Goal: Information Seeking & Learning: Learn about a topic

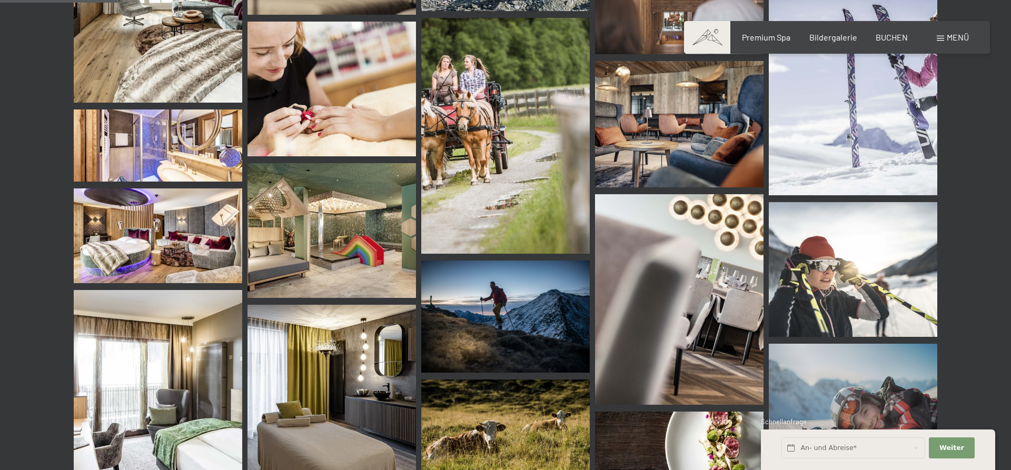
scroll to position [1701, 0]
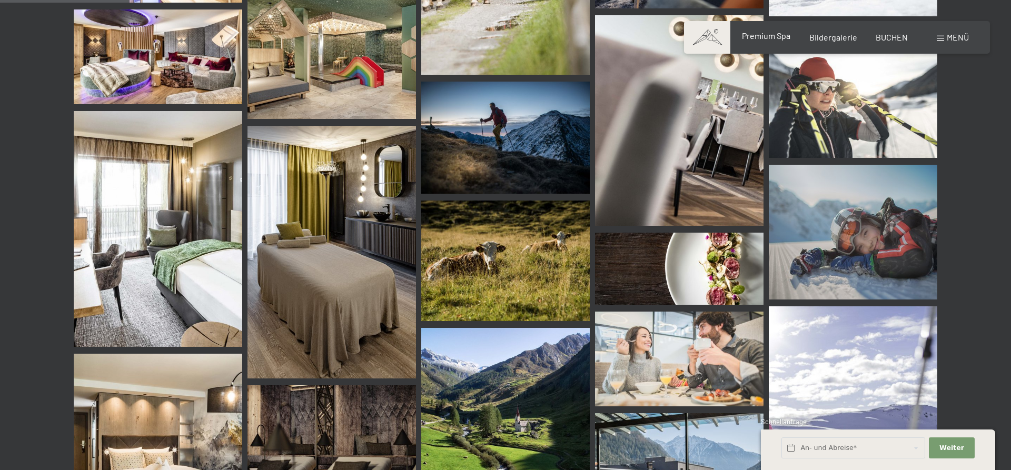
click at [765, 39] on span "Premium Spa" at bounding box center [766, 36] width 48 height 10
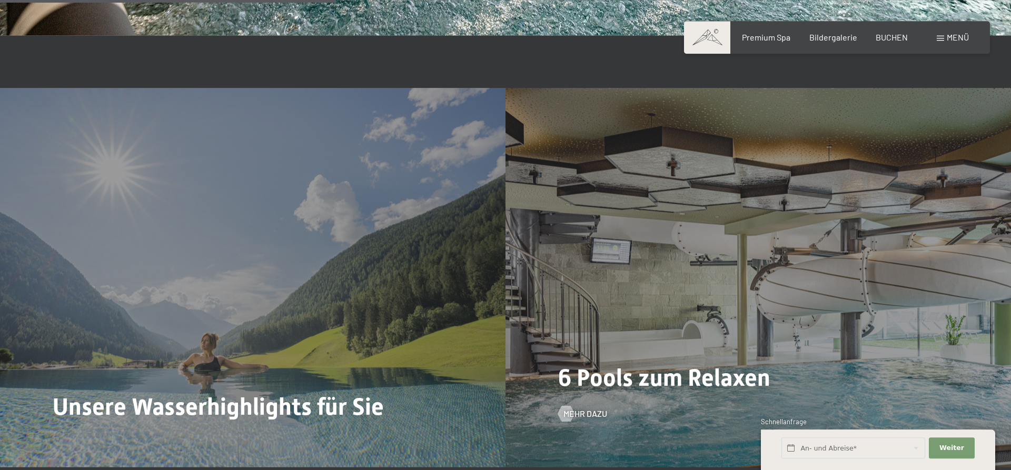
scroll to position [2864, 0]
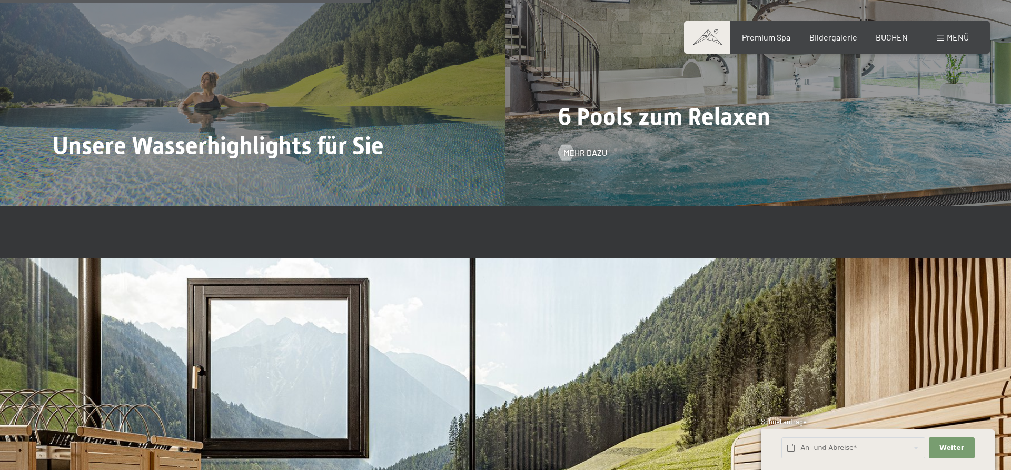
click at [708, 113] on span "6 Pools zum Relaxen" at bounding box center [664, 117] width 212 height 28
click at [575, 154] on span "Mehr dazu" at bounding box center [596, 153] width 44 height 12
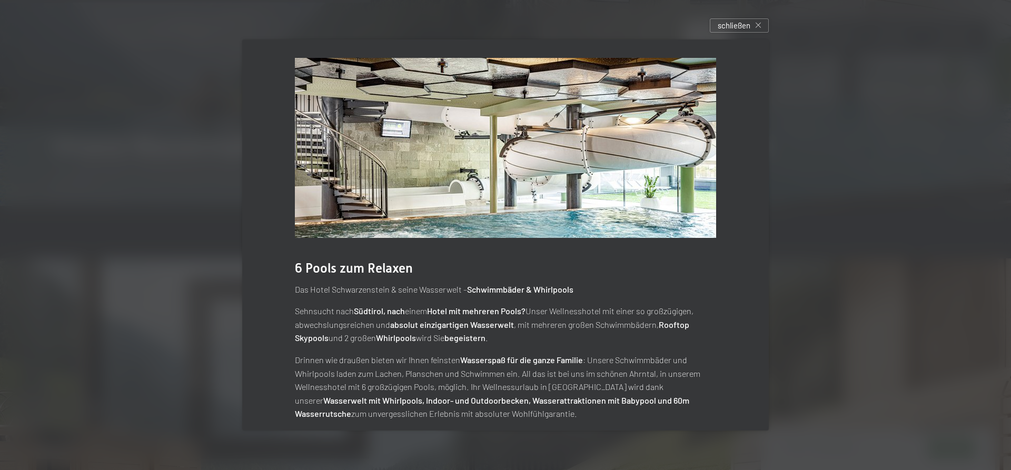
scroll to position [0, 0]
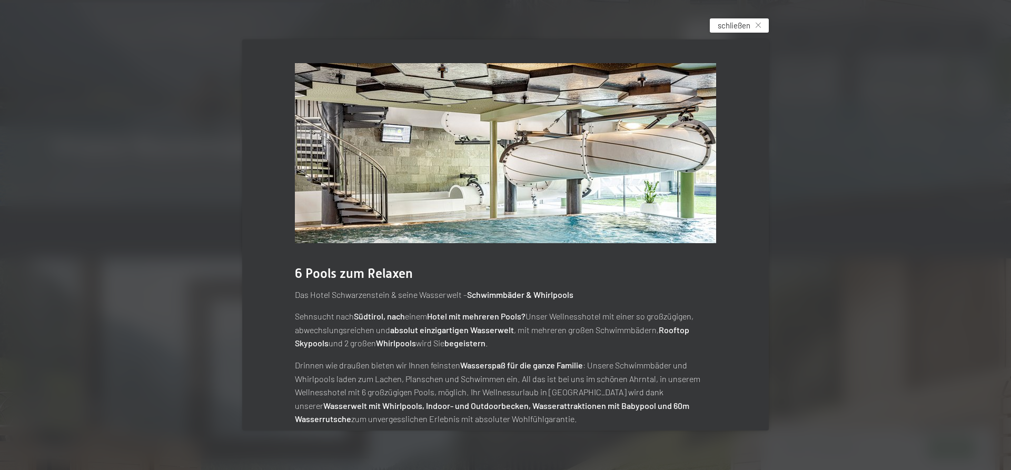
click at [759, 22] on div "schließen" at bounding box center [739, 25] width 59 height 14
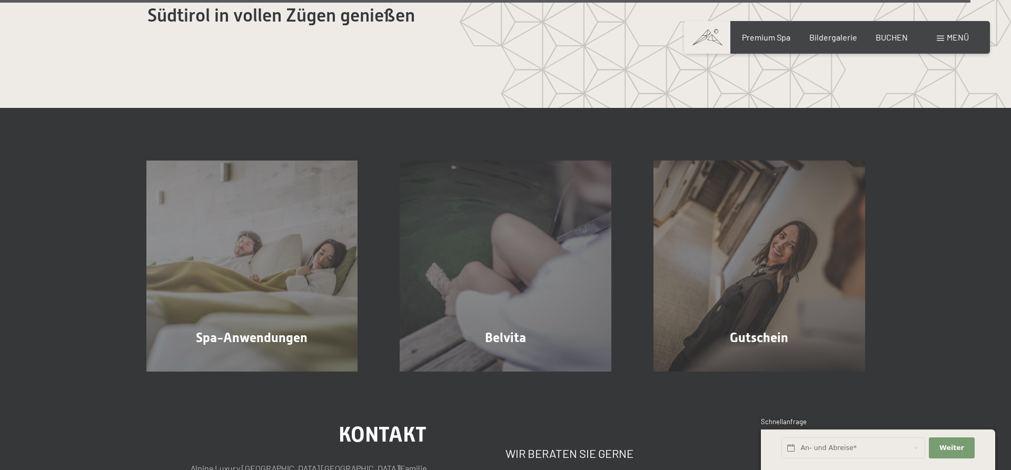
scroll to position [6713, 0]
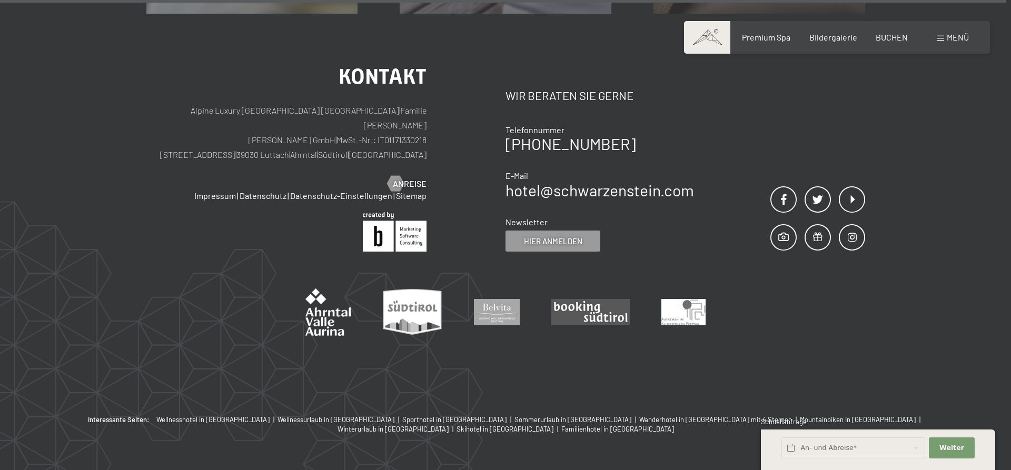
click at [943, 35] on div "Menü" at bounding box center [953, 38] width 32 height 12
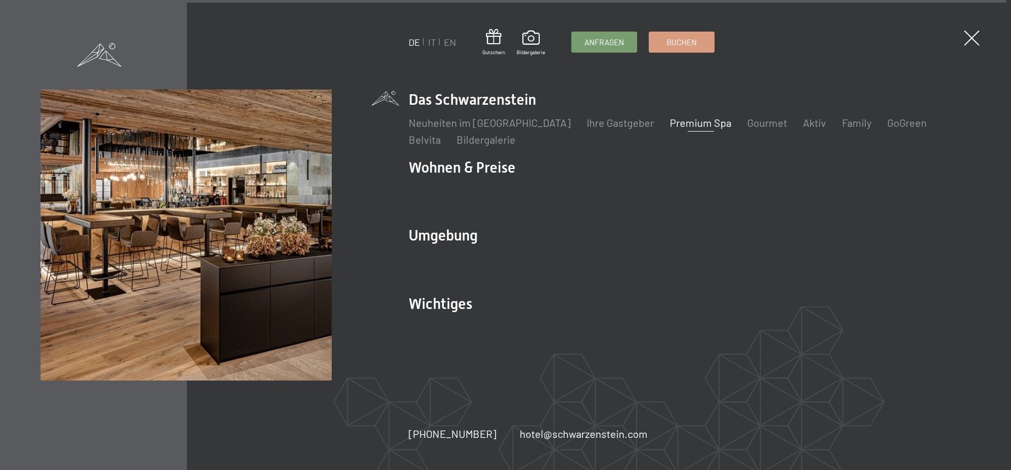
click at [670, 125] on link "Premium Spa" at bounding box center [701, 122] width 62 height 13
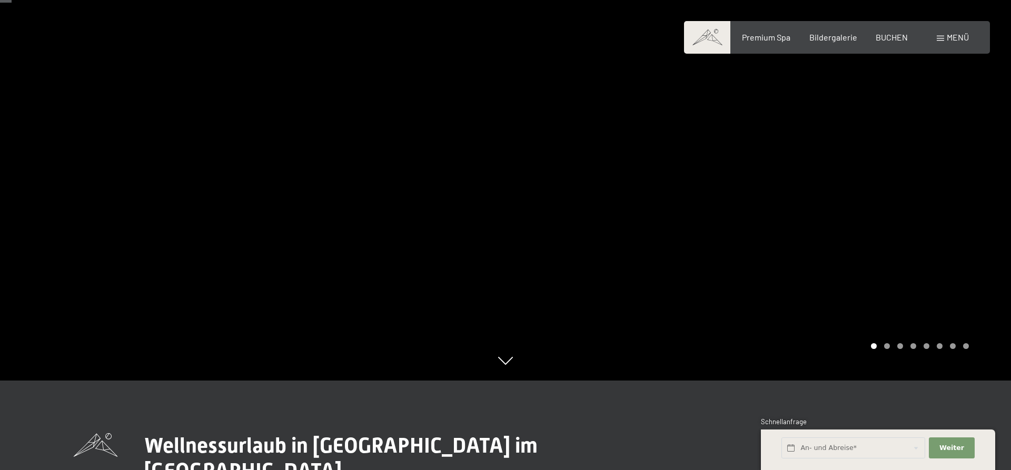
scroll to position [90, 0]
click at [941, 133] on div at bounding box center [757, 145] width 505 height 470
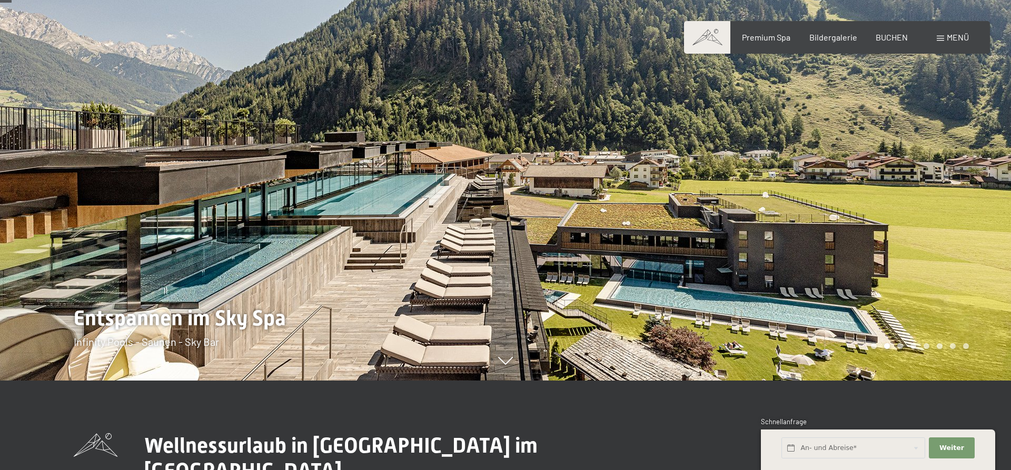
click at [946, 135] on div at bounding box center [757, 145] width 505 height 470
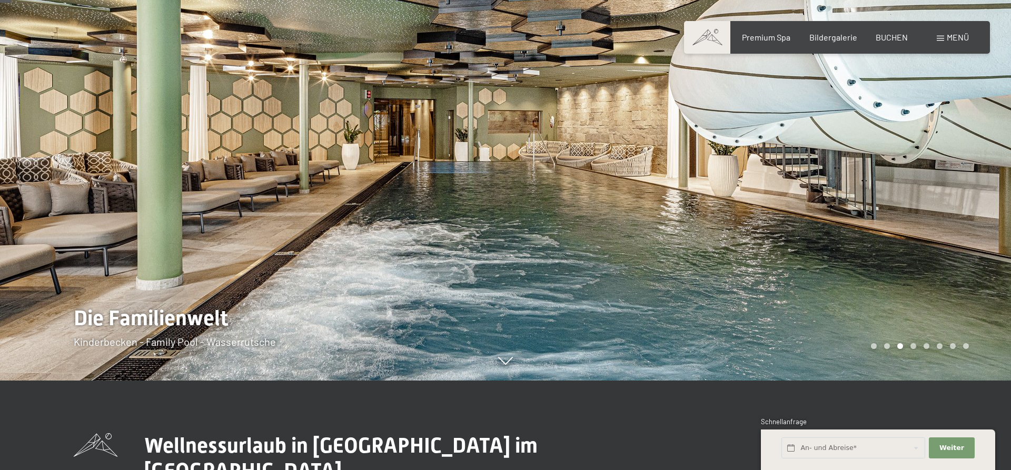
click at [946, 135] on div at bounding box center [757, 145] width 505 height 470
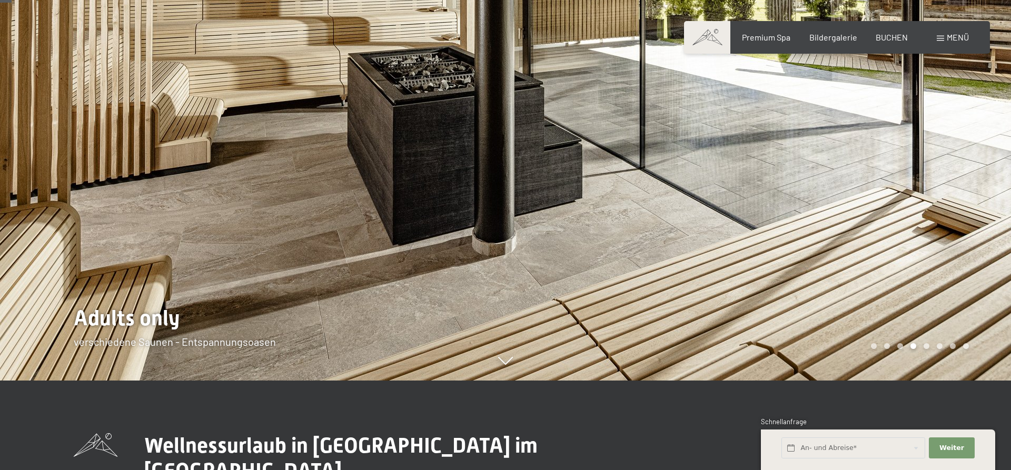
click at [947, 135] on div at bounding box center [757, 145] width 505 height 470
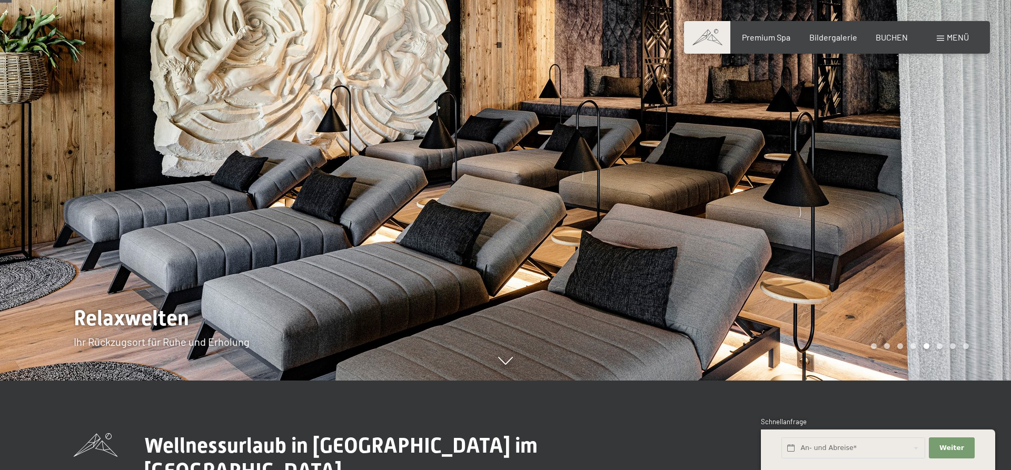
click at [951, 139] on div at bounding box center [757, 145] width 505 height 470
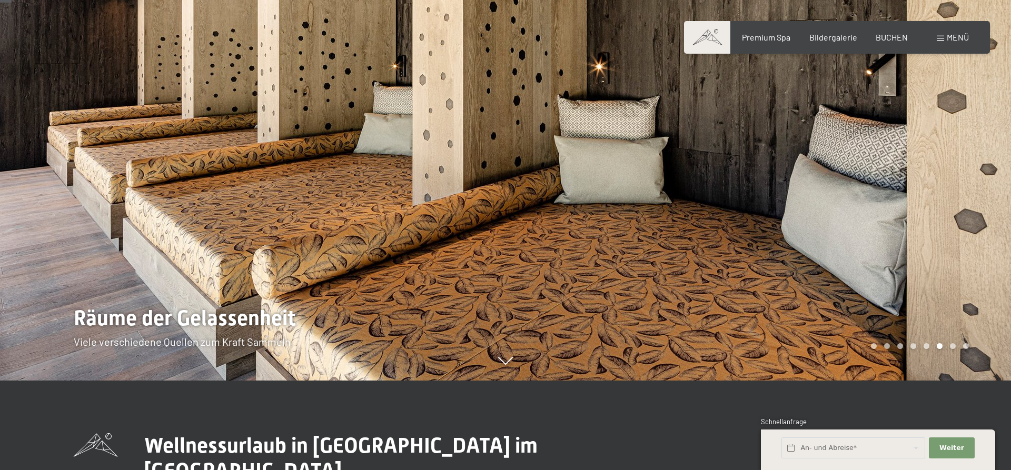
click at [953, 146] on div at bounding box center [757, 145] width 505 height 470
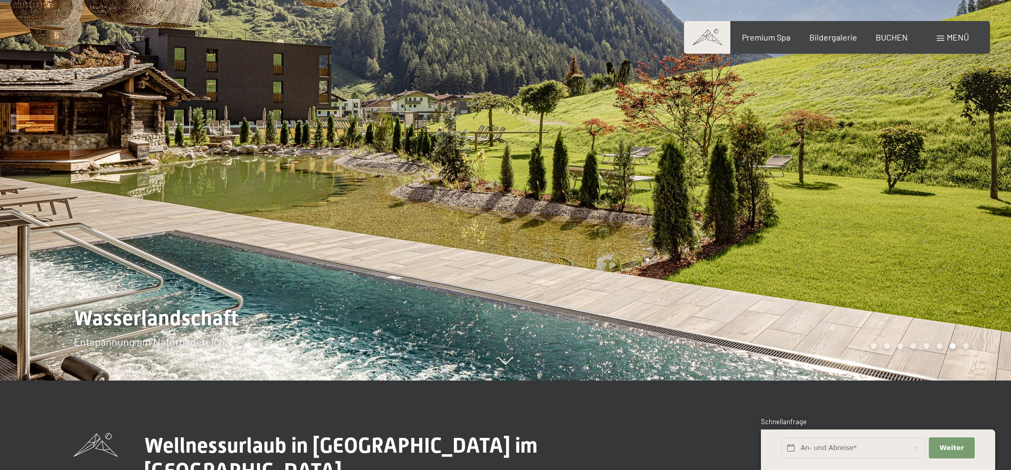
click at [950, 151] on div at bounding box center [757, 145] width 505 height 470
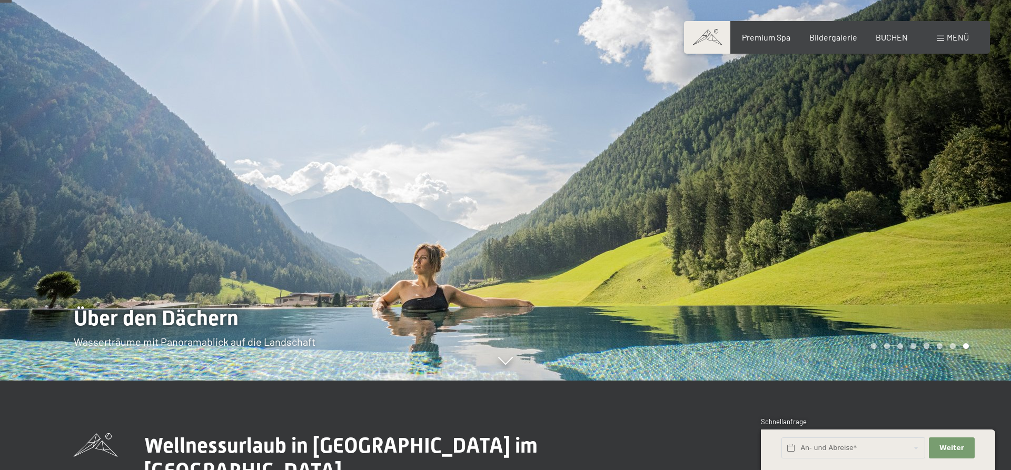
click at [951, 154] on div at bounding box center [757, 145] width 505 height 470
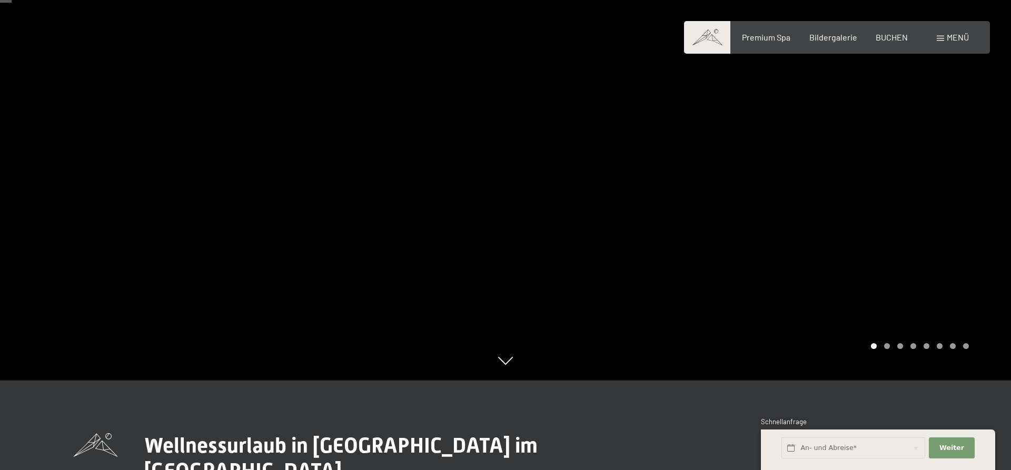
click at [951, 158] on div at bounding box center [757, 145] width 505 height 470
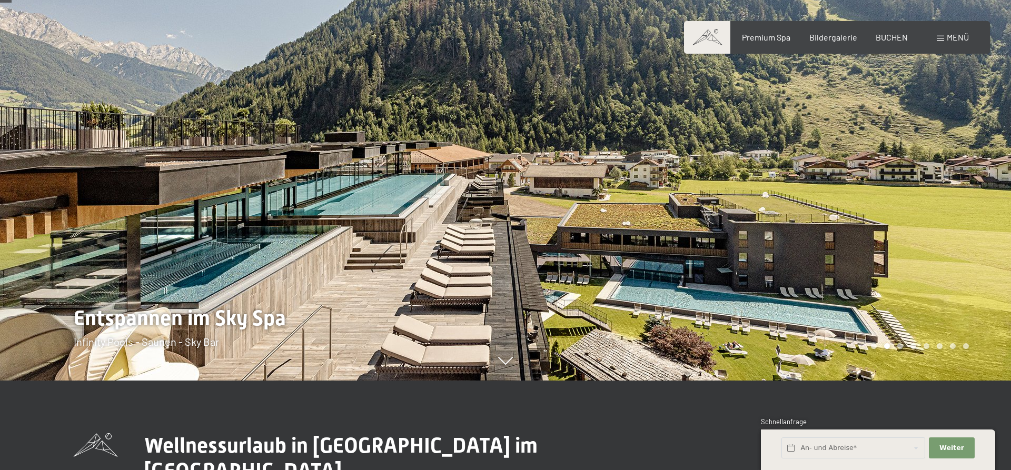
click at [951, 158] on div at bounding box center [757, 145] width 505 height 470
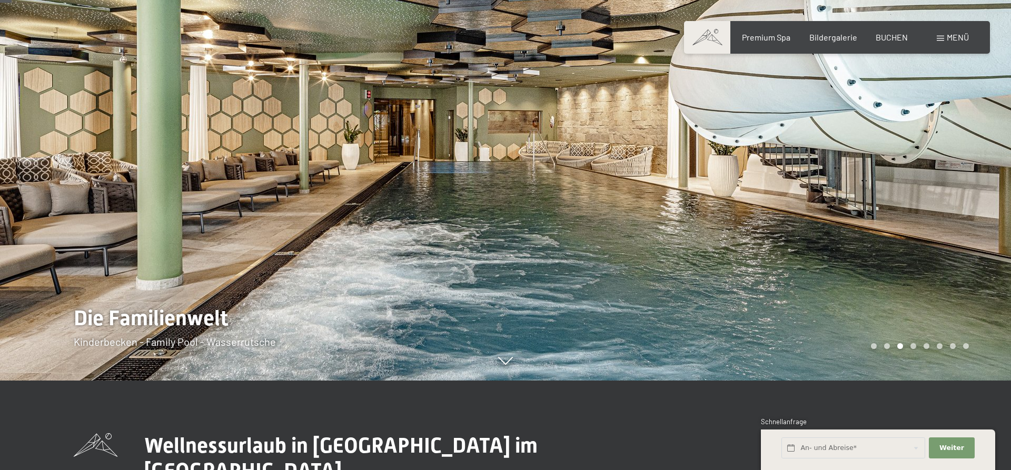
click at [955, 159] on div at bounding box center [757, 145] width 505 height 470
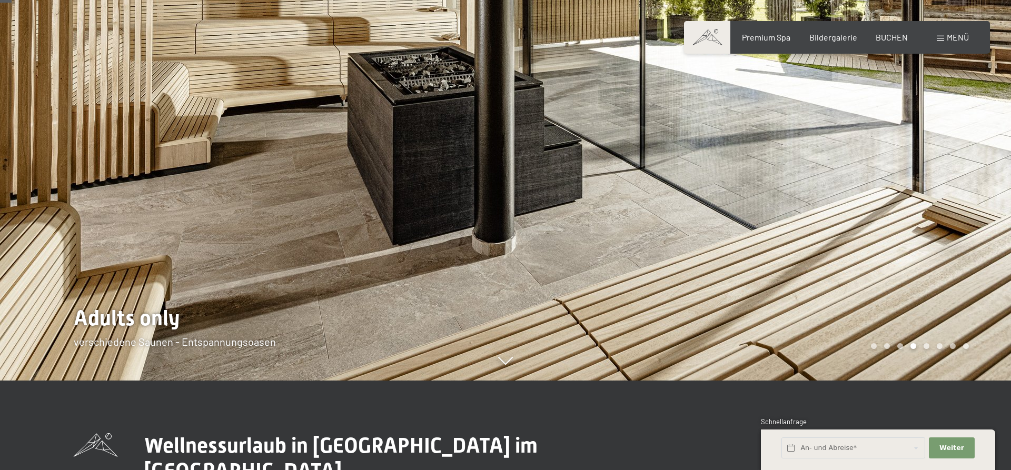
click at [956, 159] on div at bounding box center [757, 145] width 505 height 470
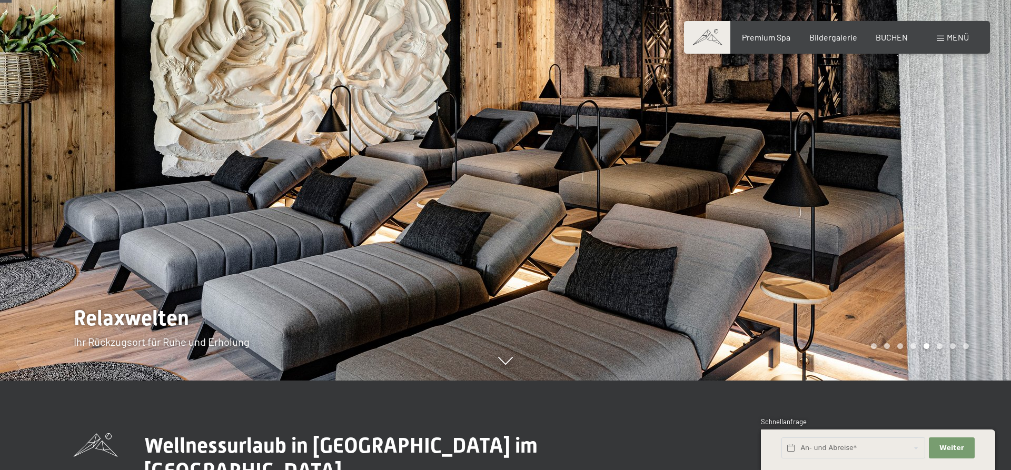
click at [956, 159] on div at bounding box center [757, 145] width 505 height 470
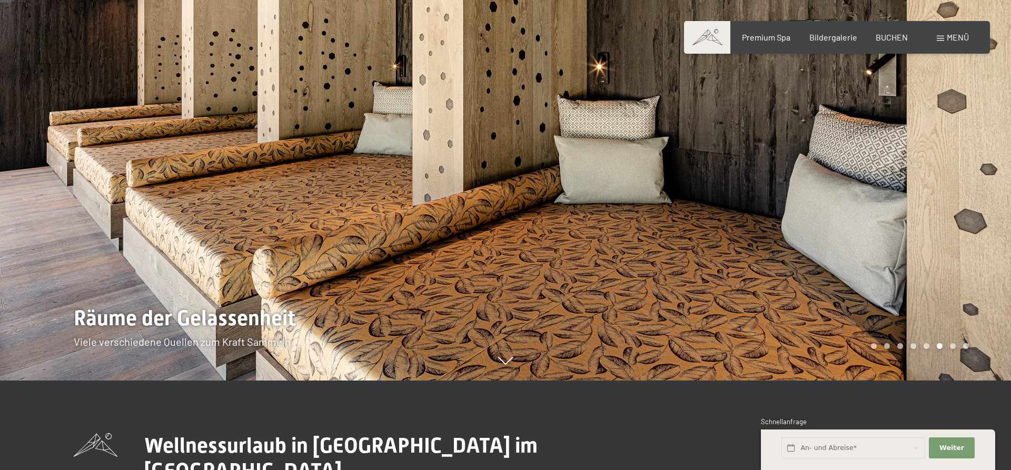
click at [955, 156] on div at bounding box center [757, 145] width 505 height 470
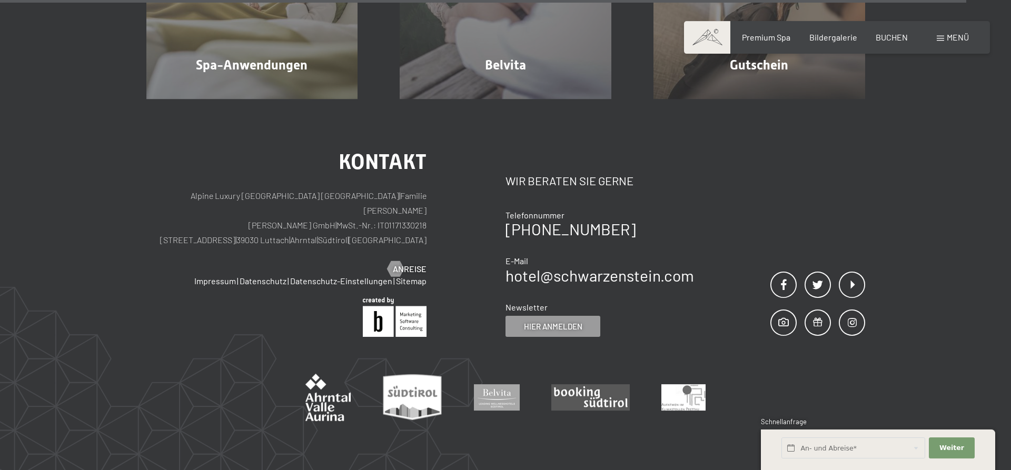
scroll to position [6713, 0]
